Goal: Task Accomplishment & Management: Complete application form

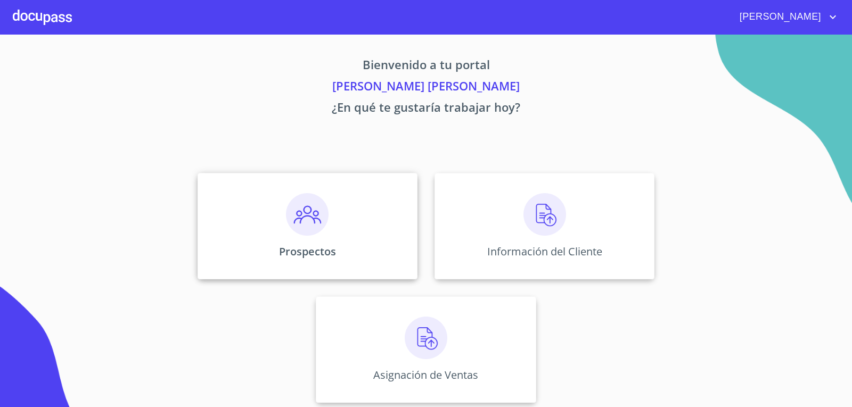
click at [297, 227] on img at bounding box center [307, 214] width 43 height 43
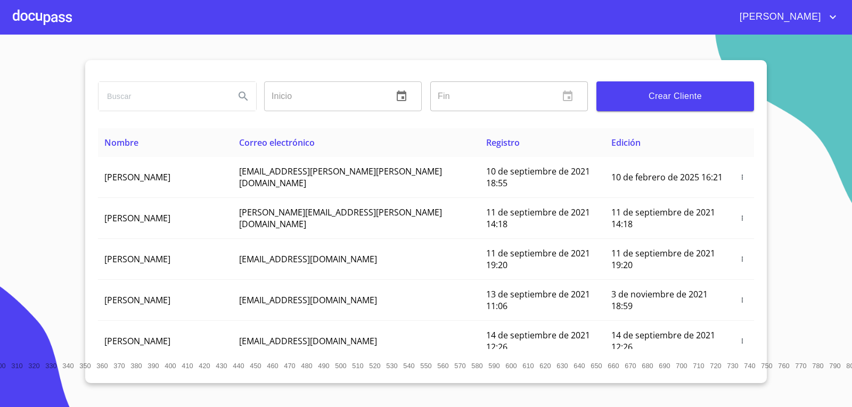
click at [656, 94] on span "Crear Cliente" at bounding box center [675, 96] width 141 height 15
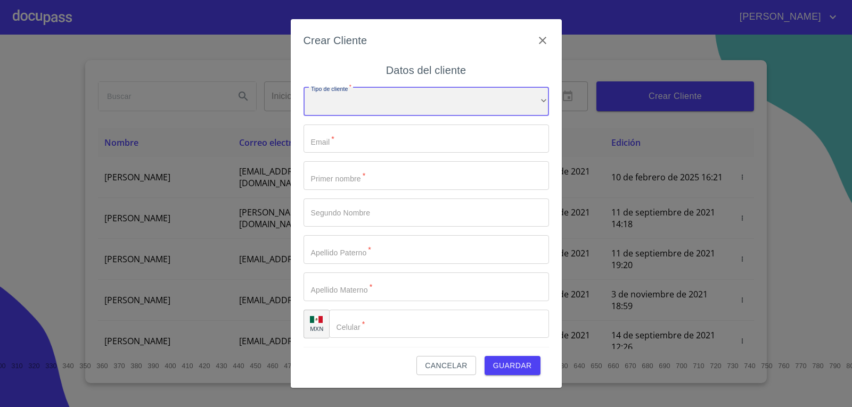
click at [350, 107] on div "​" at bounding box center [425, 101] width 245 height 29
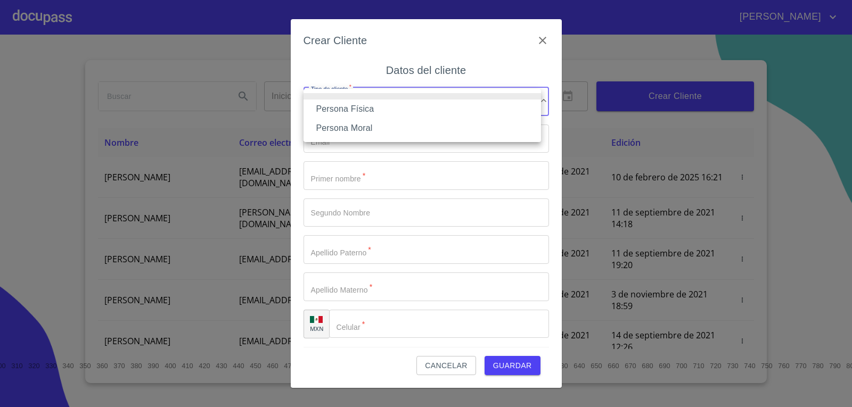
click at [345, 108] on li "Persona Física" at bounding box center [421, 109] width 237 height 19
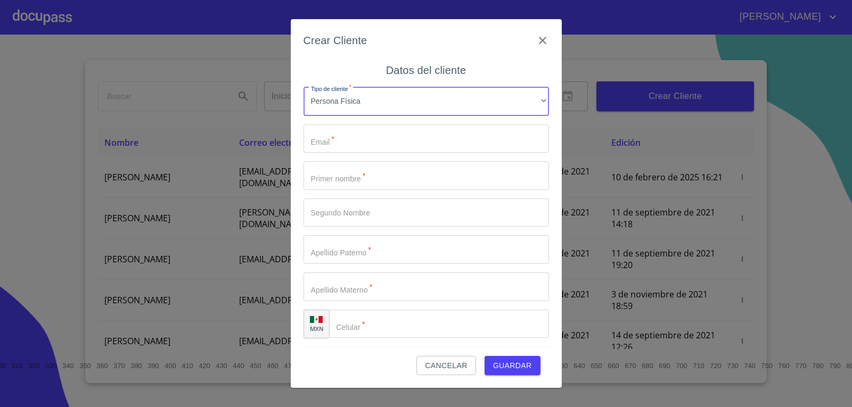
click at [315, 144] on input "Tipo de cliente   *" at bounding box center [425, 139] width 245 height 29
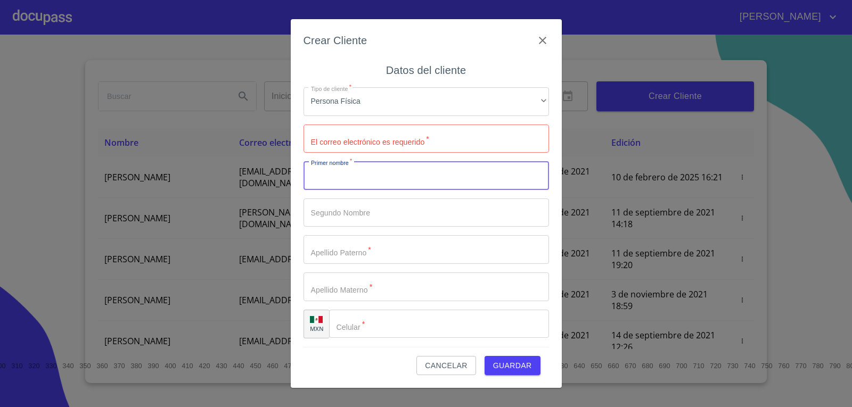
click at [334, 183] on input "Tipo de cliente   *" at bounding box center [425, 175] width 245 height 29
click at [327, 190] on input "Tipo de cliente   *" at bounding box center [425, 175] width 245 height 29
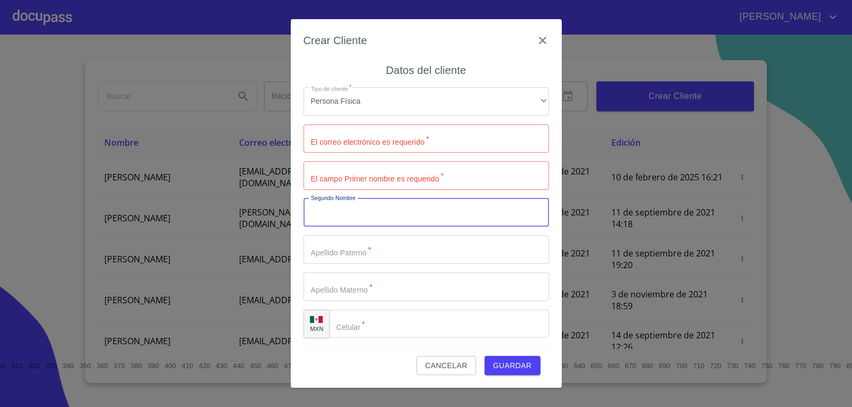
click at [459, 368] on span "Cancelar" at bounding box center [446, 365] width 42 height 13
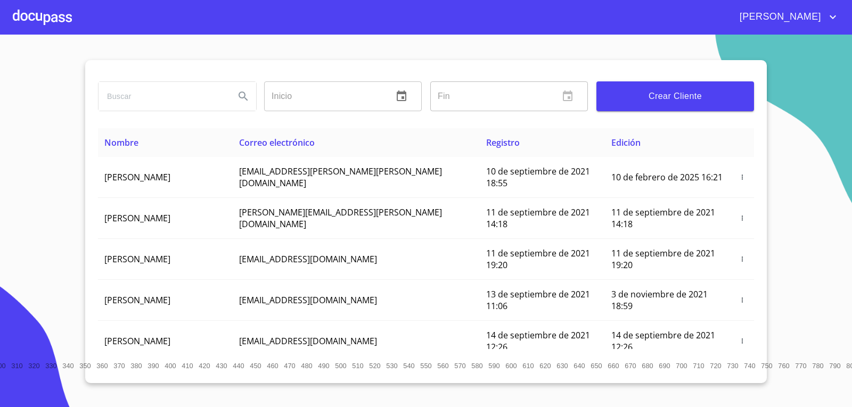
click at [633, 103] on span "Crear Cliente" at bounding box center [675, 96] width 141 height 15
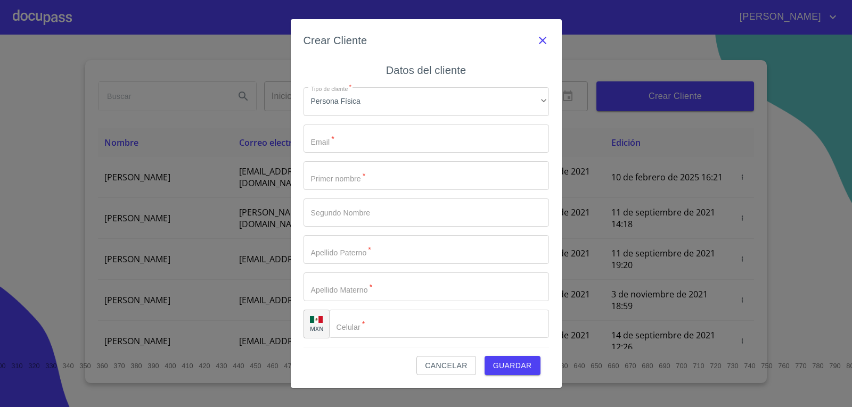
click at [543, 40] on icon "button" at bounding box center [542, 40] width 7 height 7
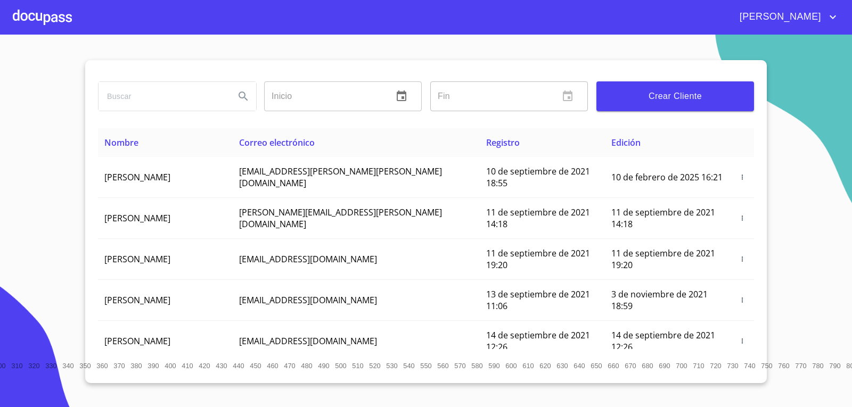
click at [45, 20] on div at bounding box center [42, 17] width 59 height 34
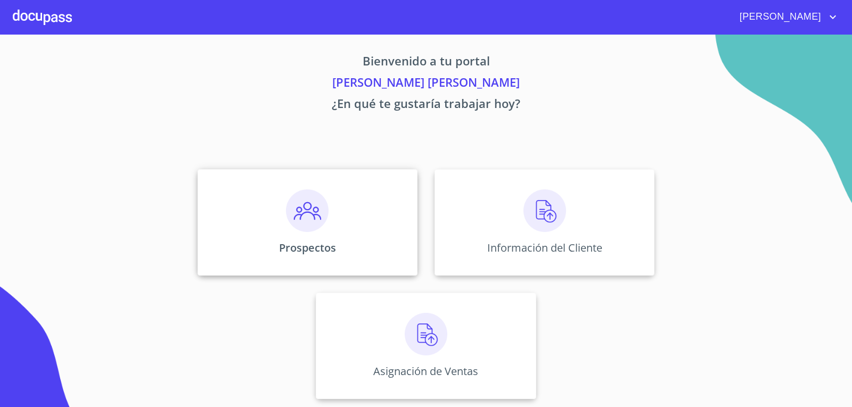
scroll to position [4, 0]
click at [538, 220] on img at bounding box center [544, 210] width 43 height 43
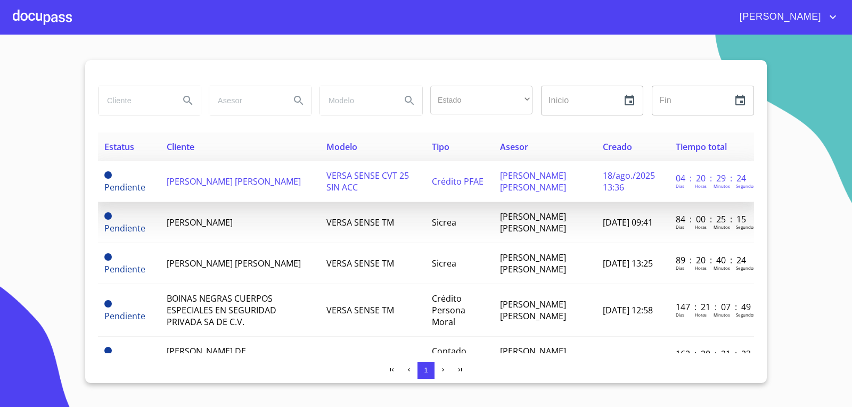
click at [191, 187] on td "[PERSON_NAME] [PERSON_NAME]" at bounding box center [239, 181] width 159 height 41
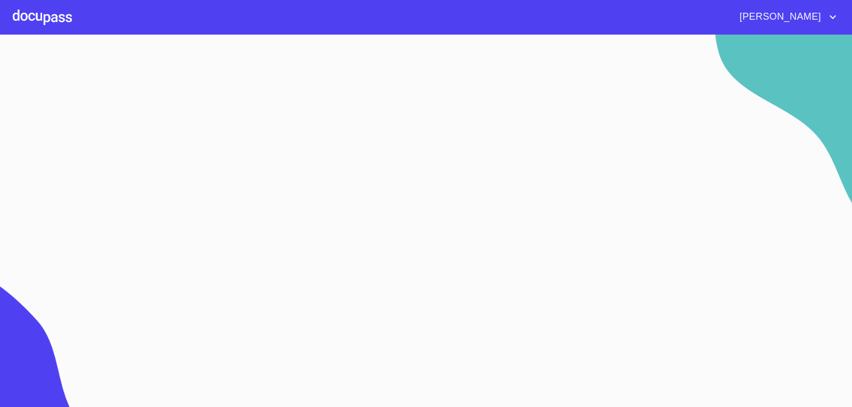
click at [191, 187] on section at bounding box center [426, 221] width 852 height 373
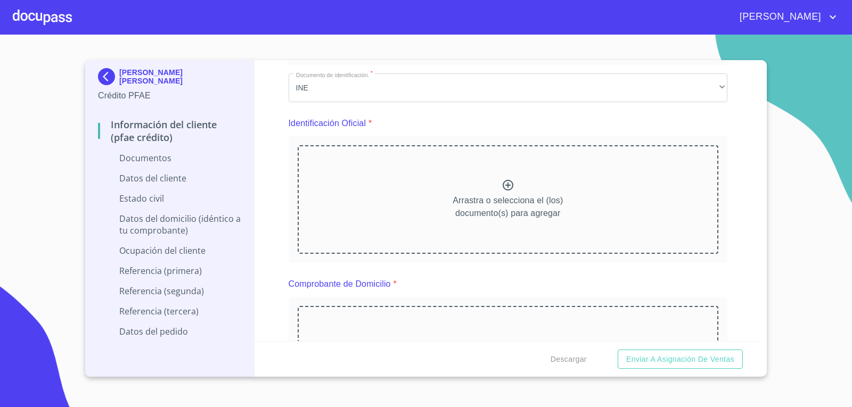
scroll to position [53, 0]
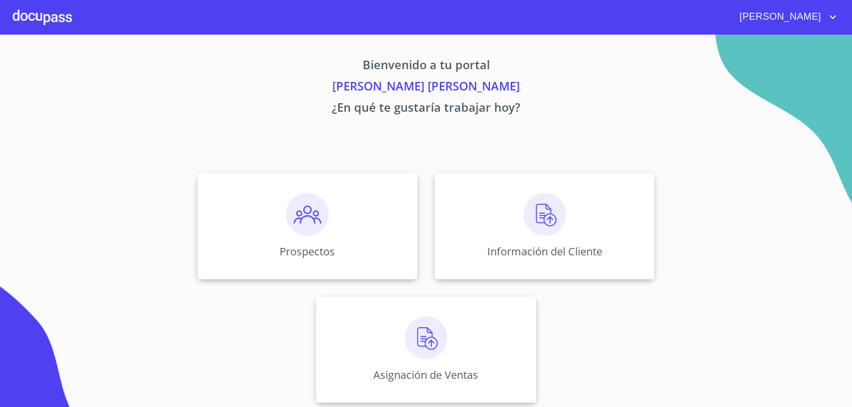
click at [51, 19] on div at bounding box center [42, 17] width 59 height 34
click at [433, 345] on img at bounding box center [426, 338] width 43 height 43
